Goal: Check status: Check status

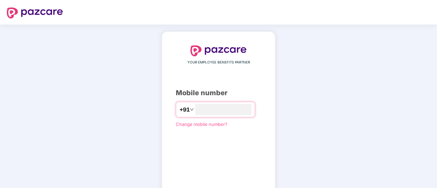
type input "**********"
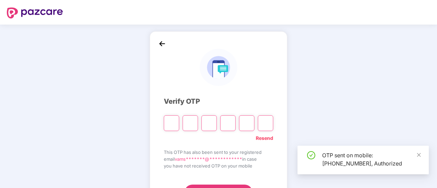
scroll to position [34, 0]
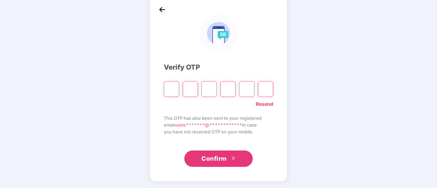
type input "*"
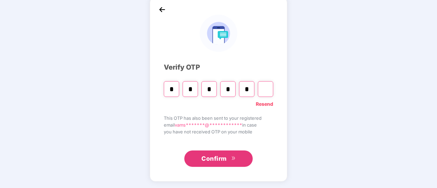
type input "*"
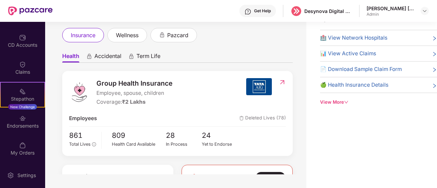
scroll to position [0, 0]
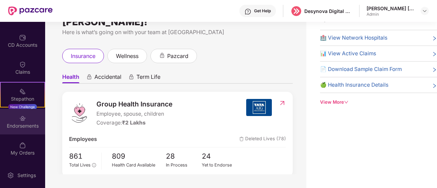
click at [14, 119] on div "Endorsements" at bounding box center [22, 122] width 45 height 26
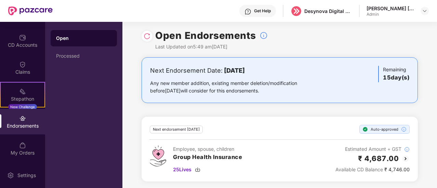
scroll to position [3, 0]
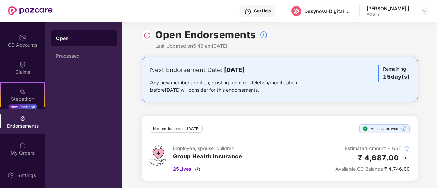
click at [17, 131] on div "Endorsements" at bounding box center [22, 122] width 45 height 26
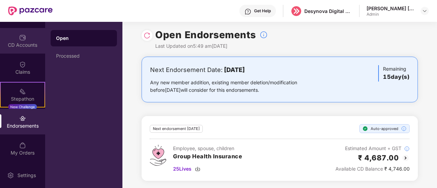
click at [22, 44] on div "CD Accounts" at bounding box center [22, 45] width 45 height 7
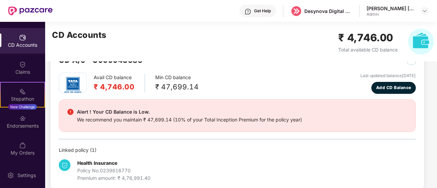
scroll to position [33, 0]
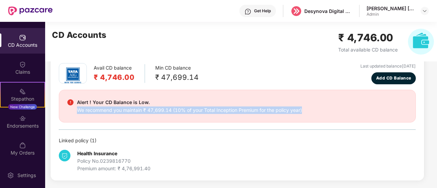
drag, startPoint x: 74, startPoint y: 110, endPoint x: 352, endPoint y: 109, distance: 278.4
click at [352, 109] on div "Alert ! Your CD Balance is Low. We recommend you maintain ₹ 47,699.14 (10% of y…" at bounding box center [237, 106] width 340 height 16
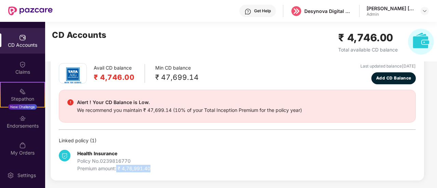
drag, startPoint x: 116, startPoint y: 169, endPoint x: 204, endPoint y: 157, distance: 88.2
click at [199, 166] on div "Health Insurance Policy No. 0239816770 Premium amount: ₹ 4,76,991.40" at bounding box center [237, 159] width 357 height 28
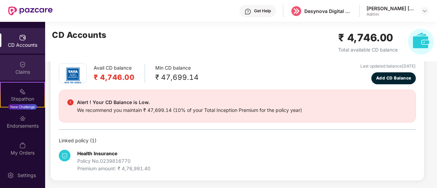
click at [29, 71] on div "Claims" at bounding box center [22, 72] width 45 height 7
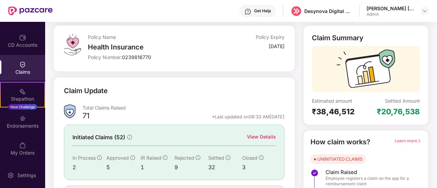
scroll to position [79, 0]
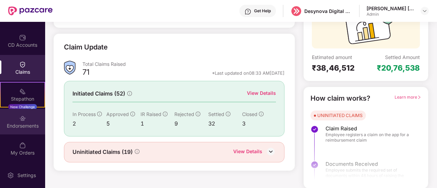
click at [18, 124] on div "Endorsements" at bounding box center [22, 126] width 45 height 7
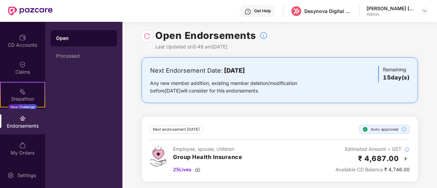
scroll to position [3, 0]
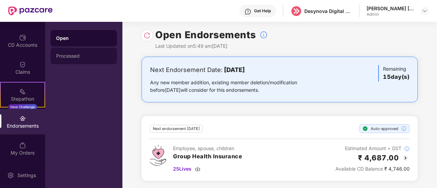
click at [77, 56] on div "Processed" at bounding box center [83, 55] width 55 height 5
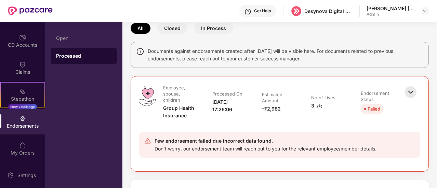
scroll to position [0, 0]
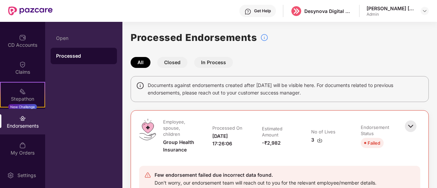
click at [220, 61] on button "In Process" at bounding box center [213, 62] width 39 height 11
click at [202, 64] on button "In Process" at bounding box center [213, 62] width 39 height 11
click at [170, 66] on button "Closed" at bounding box center [172, 62] width 30 height 11
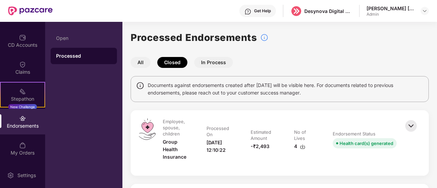
click at [216, 61] on button "In Process" at bounding box center [213, 62] width 39 height 11
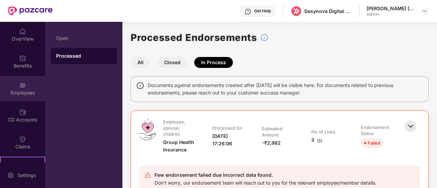
click at [15, 93] on div "Employees" at bounding box center [22, 93] width 45 height 7
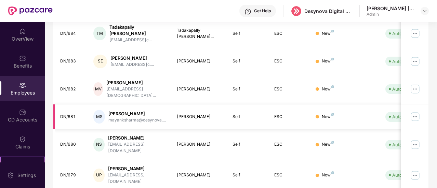
scroll to position [25, 0]
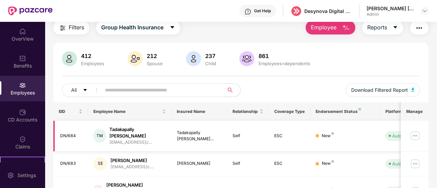
click at [414, 134] on img at bounding box center [414, 136] width 11 height 11
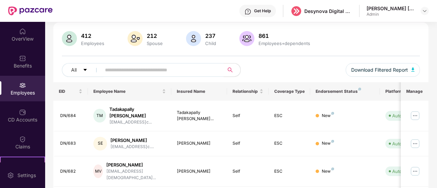
scroll to position [0, 0]
